Goal: Information Seeking & Learning: Learn about a topic

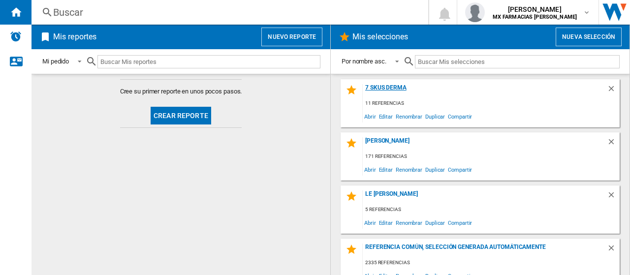
click at [383, 90] on div "7 SKUS DERMA" at bounding box center [485, 90] width 244 height 13
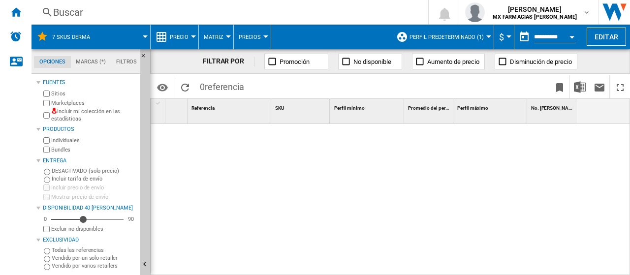
click at [51, 115] on label "Incluir mi colección en las estadísticas" at bounding box center [93, 115] width 85 height 15
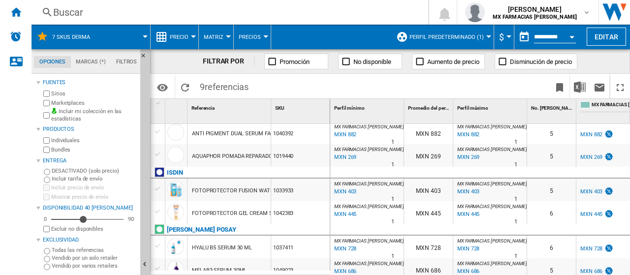
scroll to position [116, 0]
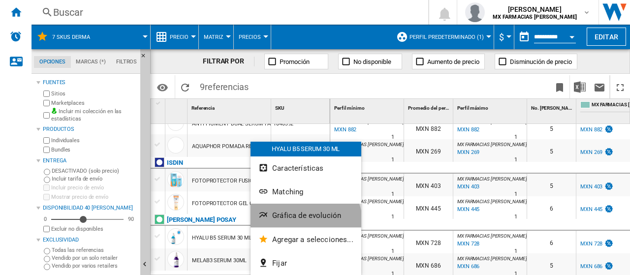
click at [302, 224] on button "Gráfica de evolución" at bounding box center [306, 216] width 111 height 24
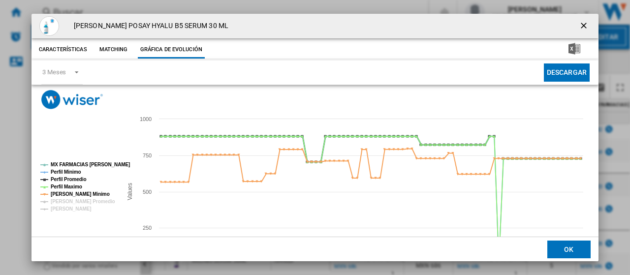
click at [60, 163] on tspan "MX FARMACIAS [PERSON_NAME]" at bounding box center [90, 164] width 79 height 5
click at [70, 170] on tspan "Perfil Minimo" at bounding box center [66, 171] width 30 height 5
click at [69, 182] on tspan "Perfil Promedio" at bounding box center [68, 179] width 35 height 5
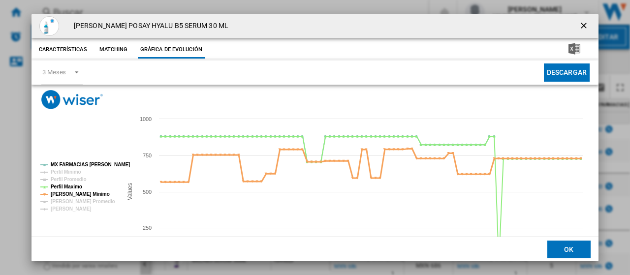
click at [74, 193] on tspan "[PERSON_NAME] Minimo" at bounding box center [80, 194] width 59 height 5
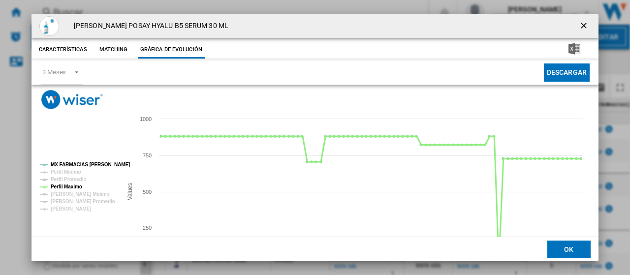
click at [69, 189] on tspan "Perfil Maximo" at bounding box center [67, 186] width 32 height 5
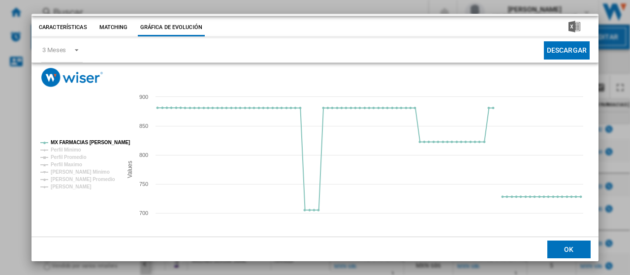
scroll to position [0, 0]
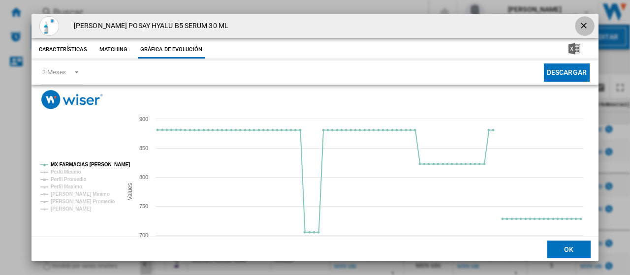
click at [581, 26] on ng-md-icon "getI18NText('BUTTONS.CLOSE_DIALOG')" at bounding box center [585, 27] width 12 height 12
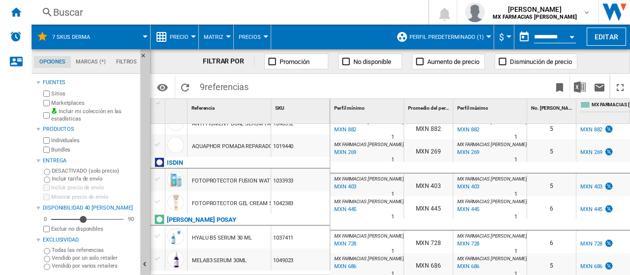
click at [333, 239] on div "MXN 728" at bounding box center [345, 244] width 24 height 10
